Goal: Task Accomplishment & Management: Use online tool/utility

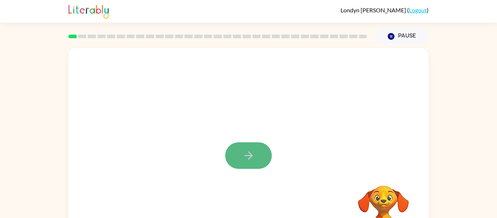
click at [249, 163] on button "button" at bounding box center [248, 155] width 47 height 27
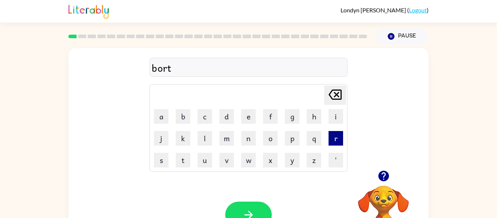
click at [333, 142] on button "r" at bounding box center [336, 138] width 15 height 15
click at [234, 210] on button "button" at bounding box center [248, 215] width 47 height 27
click at [211, 117] on button "c" at bounding box center [205, 116] width 15 height 15
click at [152, 118] on td "a" at bounding box center [161, 116] width 21 height 21
click at [165, 115] on button "a" at bounding box center [161, 116] width 15 height 15
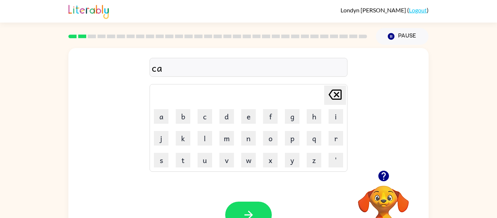
drag, startPoint x: 350, startPoint y: 92, endPoint x: 349, endPoint y: 96, distance: 4.1
click at [349, 95] on div "ca [PERSON_NAME] last character input a b c d e f g h i j k l m n o p q r s t u…" at bounding box center [248, 109] width 360 height 122
click at [332, 96] on icon "[PERSON_NAME] last character input" at bounding box center [334, 94] width 17 height 17
drag, startPoint x: 271, startPoint y: 134, endPoint x: 271, endPoint y: 141, distance: 7.3
click at [272, 137] on button "o" at bounding box center [270, 138] width 15 height 15
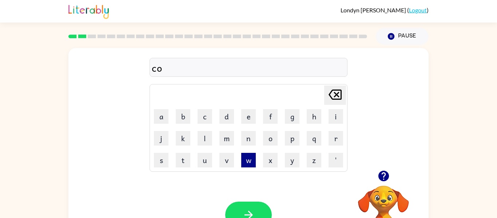
click at [246, 161] on button "w" at bounding box center [248, 160] width 15 height 15
type button "w"
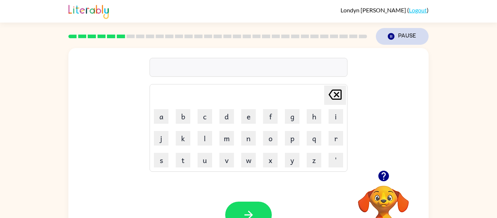
click at [410, 32] on button "Pause Pause" at bounding box center [402, 36] width 53 height 17
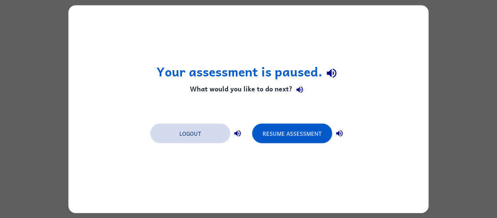
click at [197, 138] on button "Logout" at bounding box center [190, 133] width 80 height 20
